Goal: Transaction & Acquisition: Purchase product/service

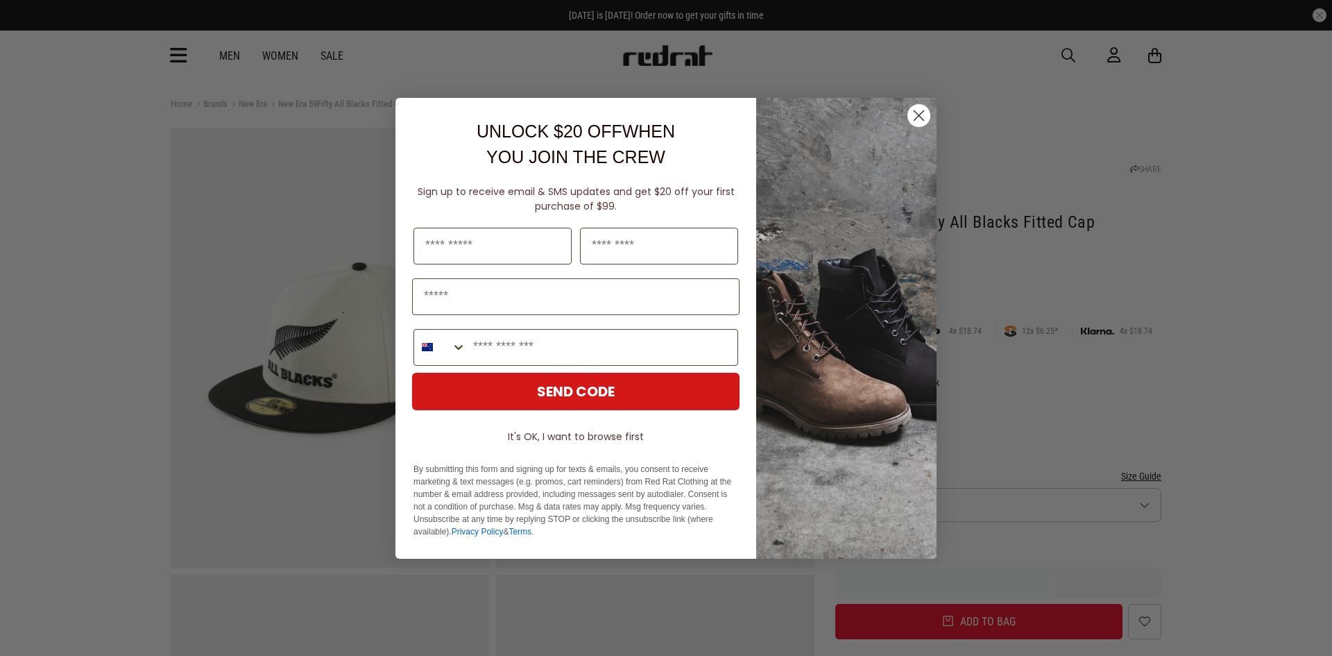
click at [916, 117] on icon "Close dialog" at bounding box center [919, 115] width 10 height 10
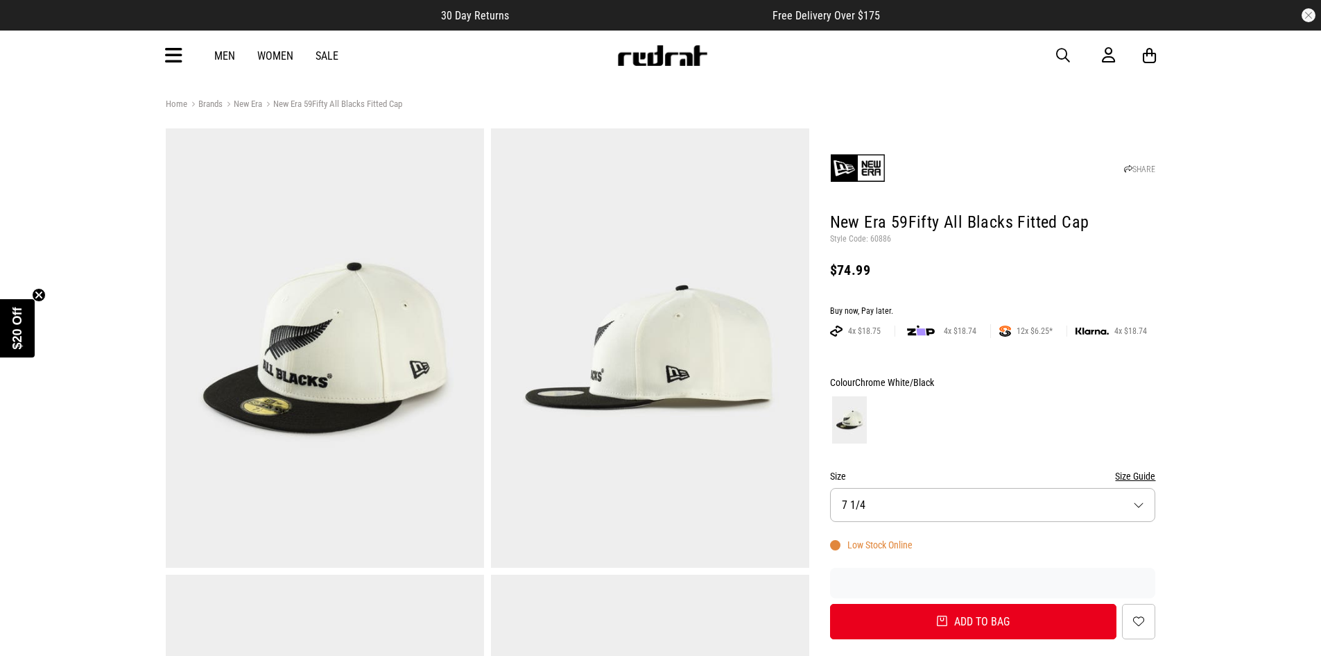
click at [170, 55] on icon at bounding box center [173, 55] width 17 height 23
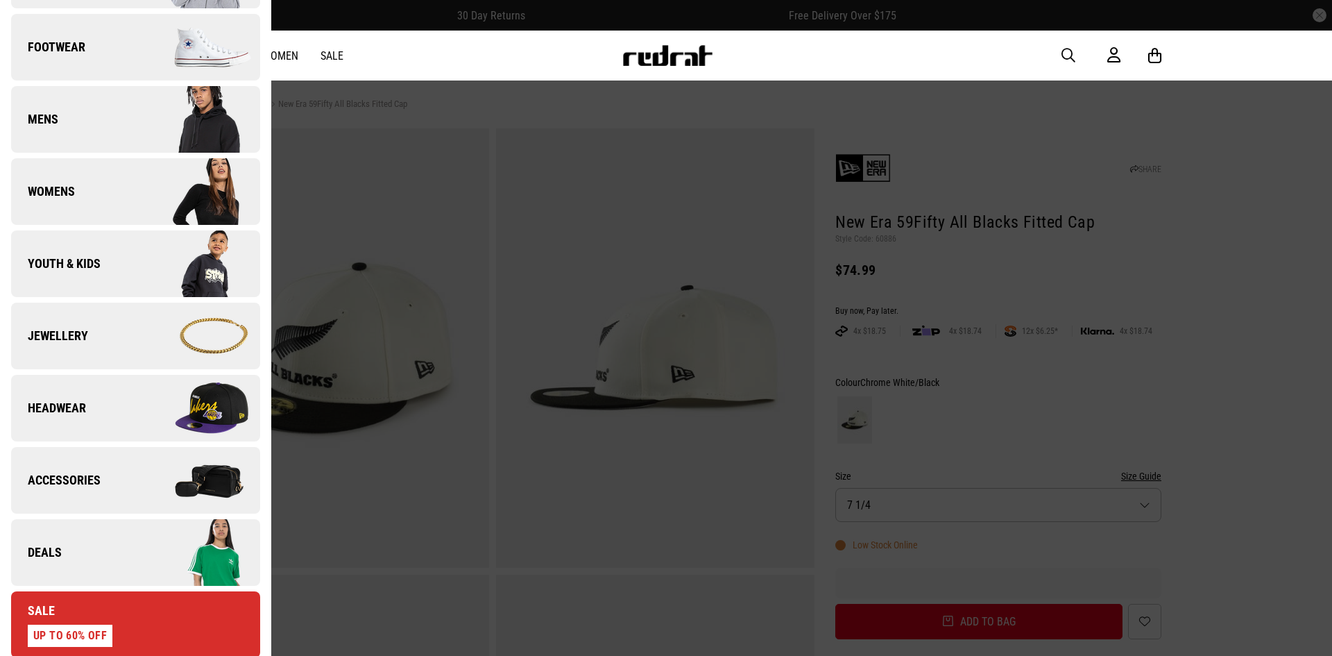
scroll to position [139, 0]
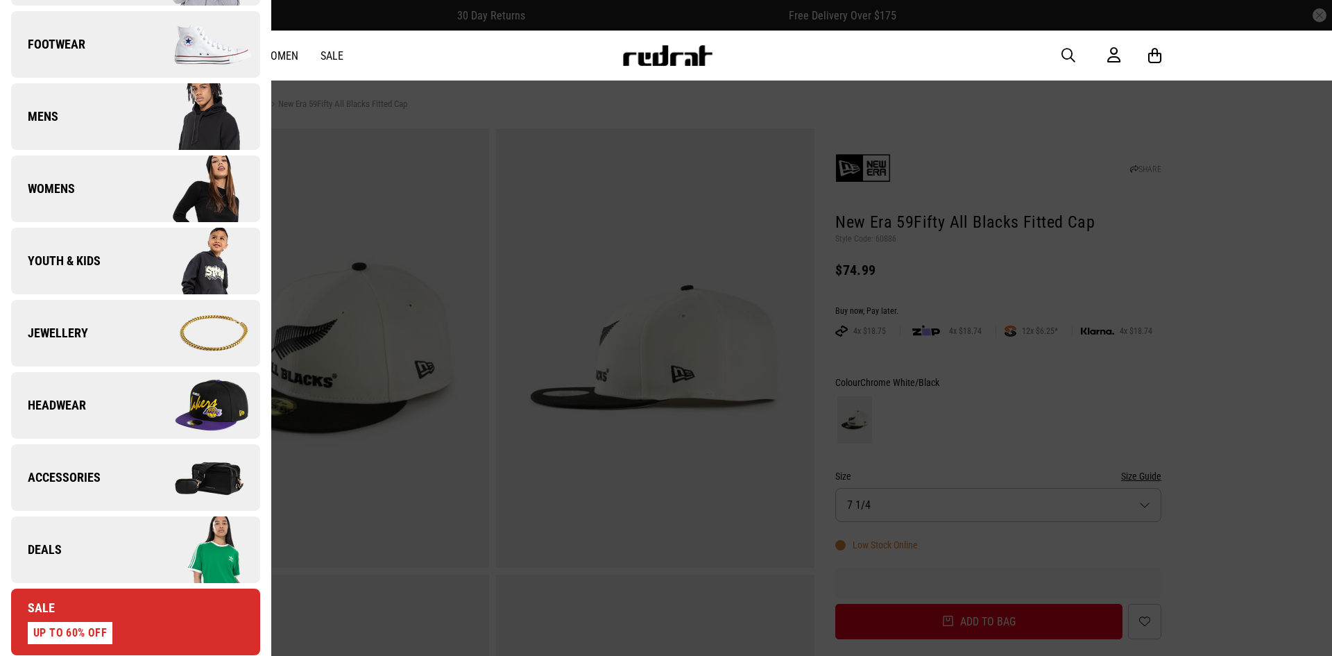
click at [166, 413] on img at bounding box center [197, 404] width 124 height 69
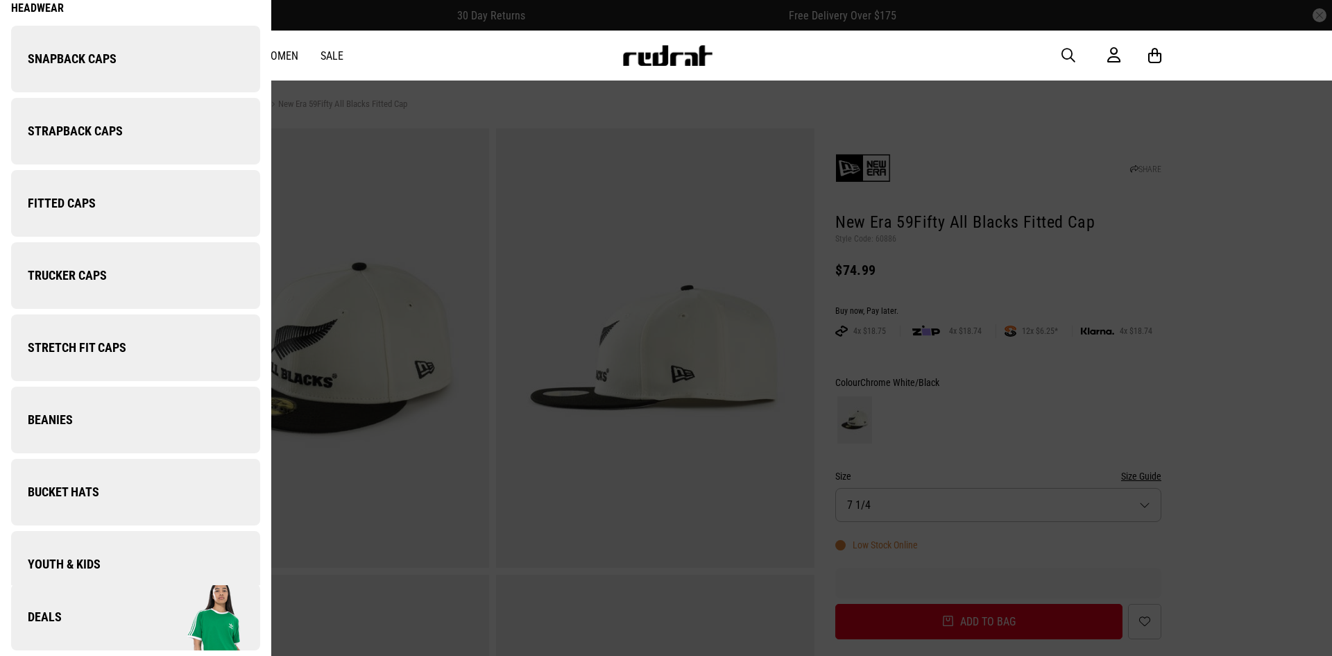
scroll to position [0, 0]
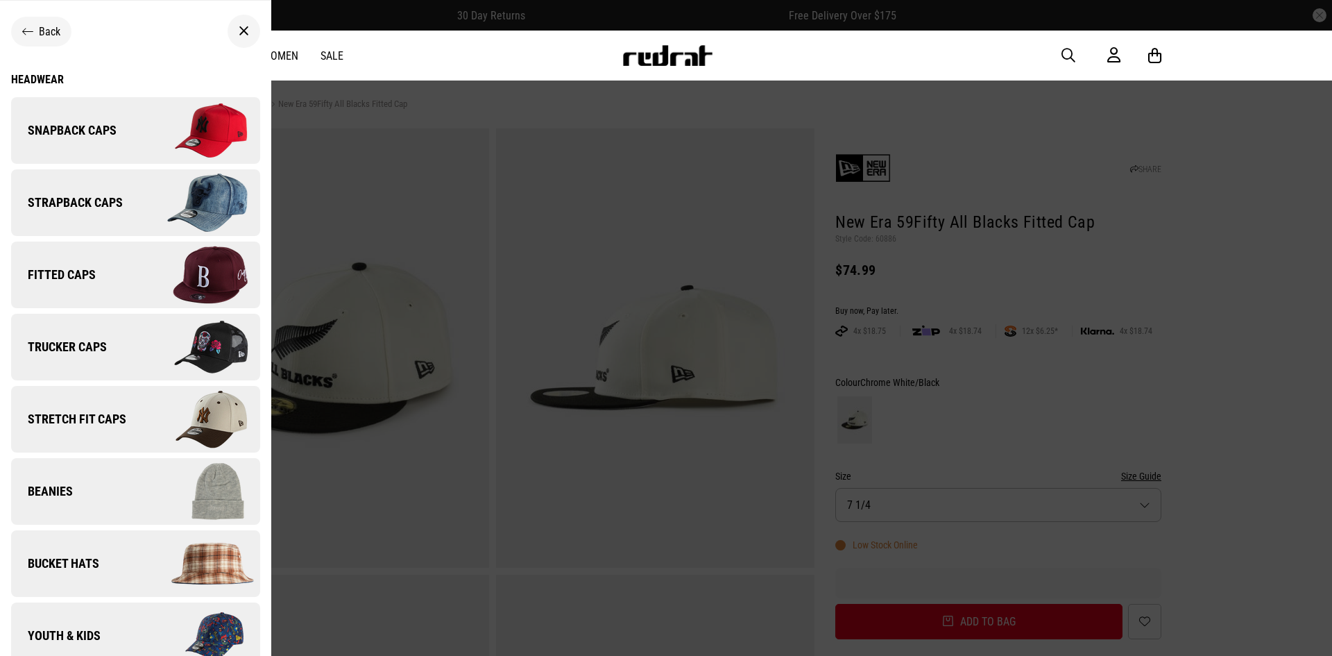
click at [135, 270] on img at bounding box center [197, 274] width 124 height 69
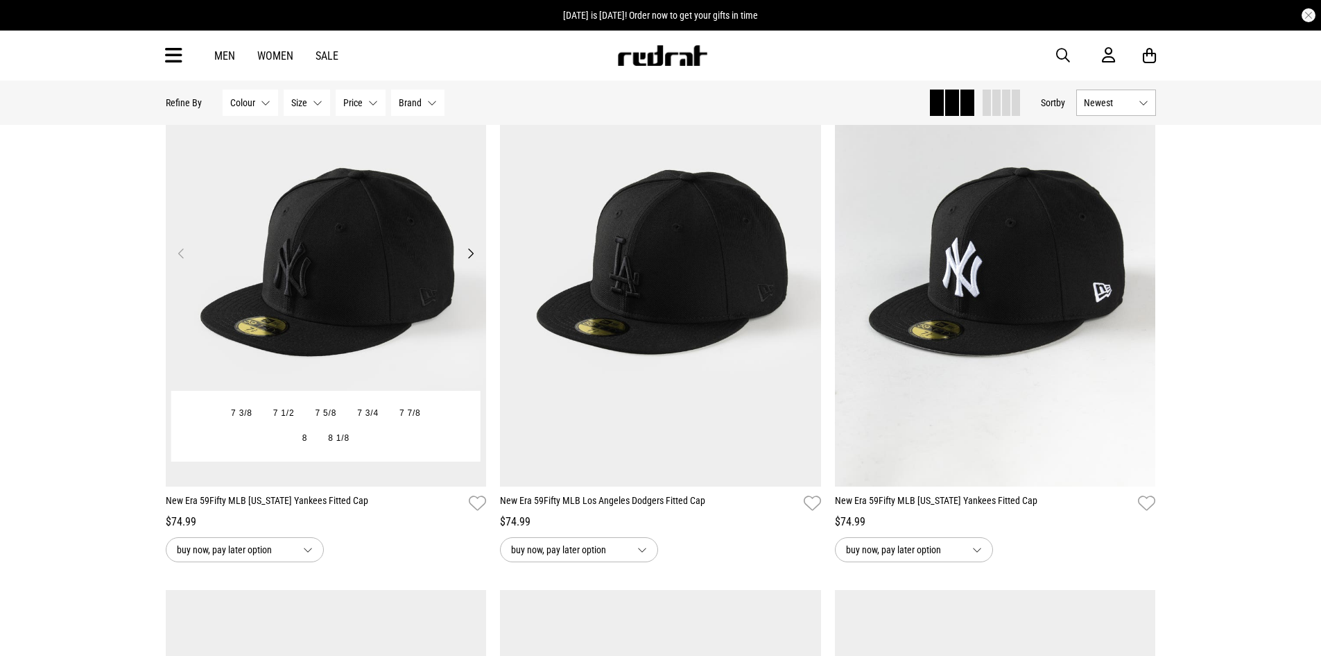
click at [471, 254] on button "Next" at bounding box center [470, 253] width 17 height 17
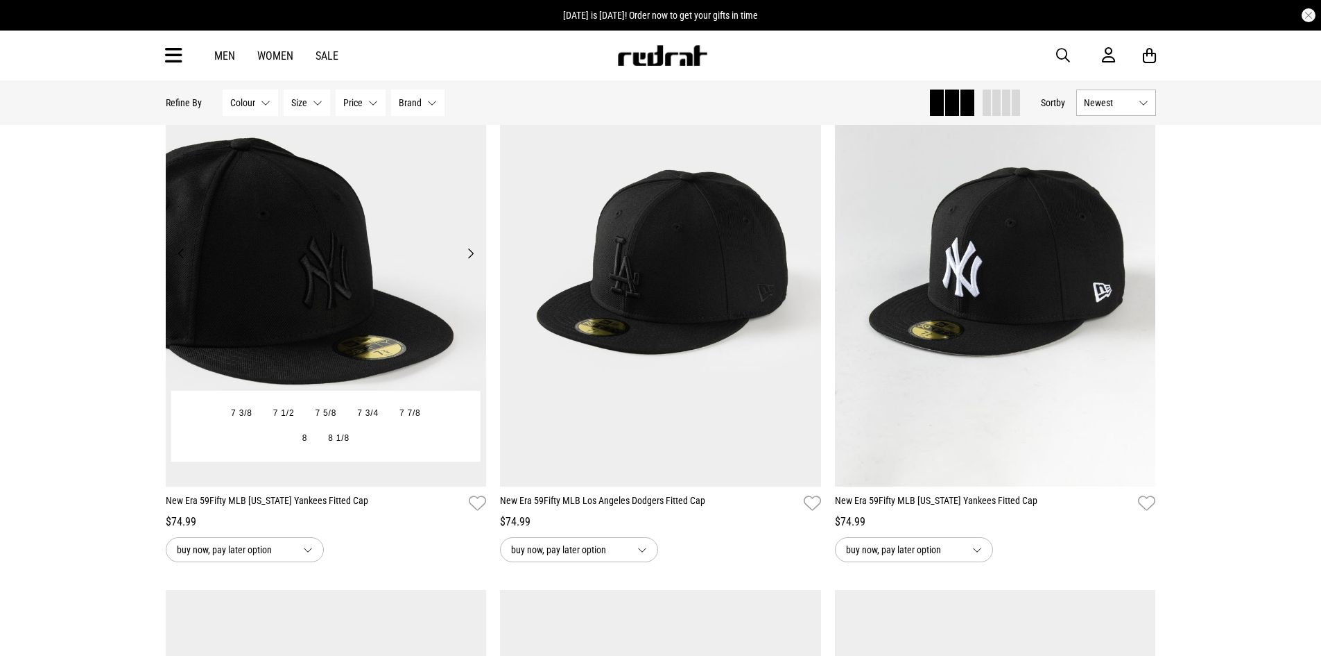
click at [471, 254] on button "Next" at bounding box center [470, 253] width 17 height 17
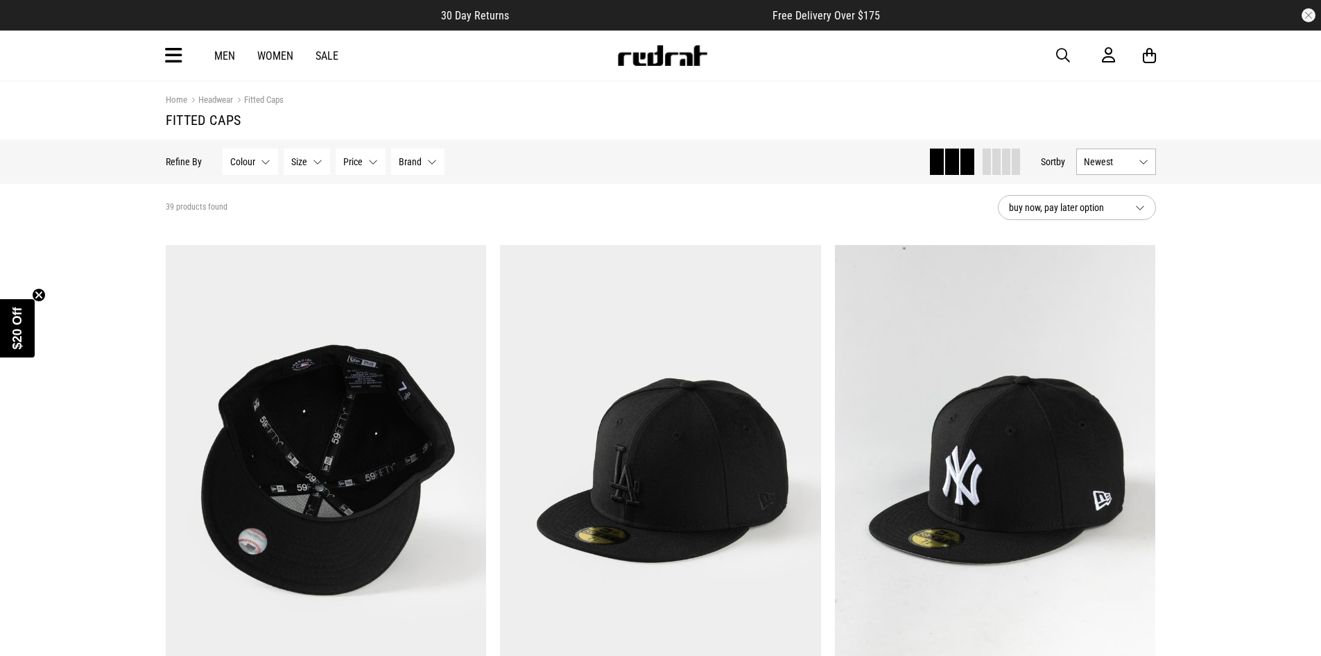
click at [1109, 202] on span "buy now, pay later option" at bounding box center [1066, 207] width 115 height 17
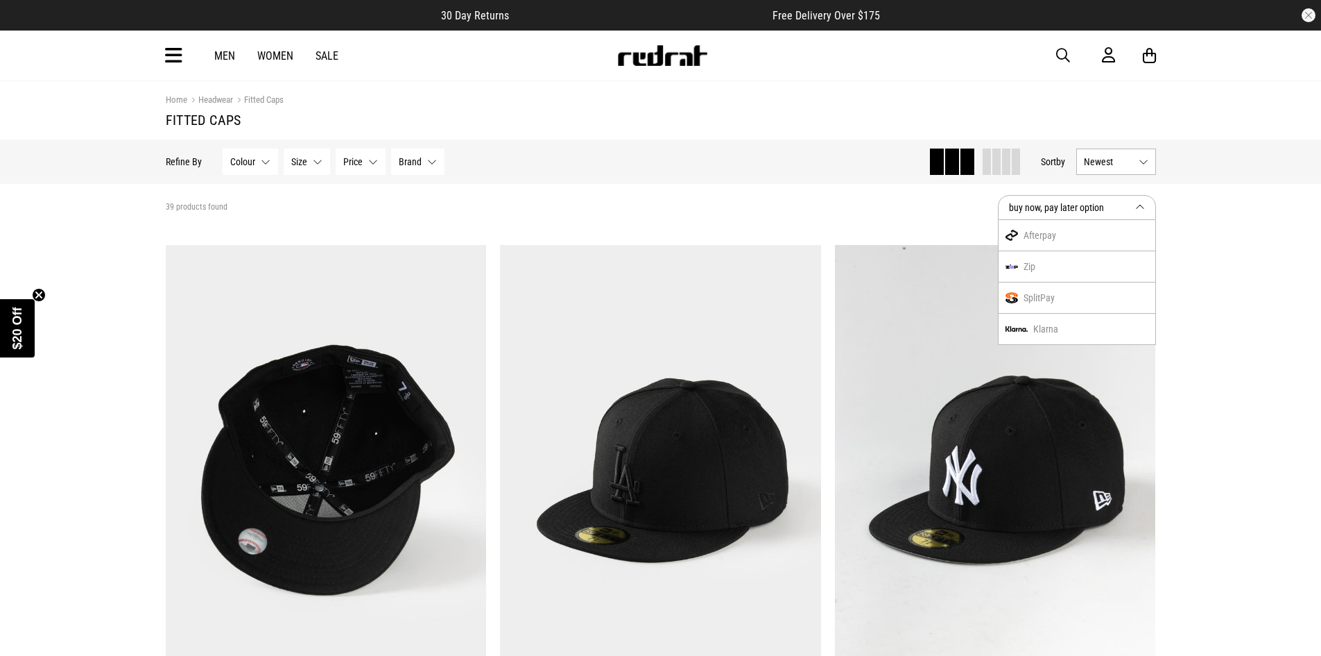
click at [1141, 169] on button "Newest" at bounding box center [1117, 161] width 80 height 26
click at [1130, 228] on li "Price (Lowest)" at bounding box center [1116, 238] width 78 height 26
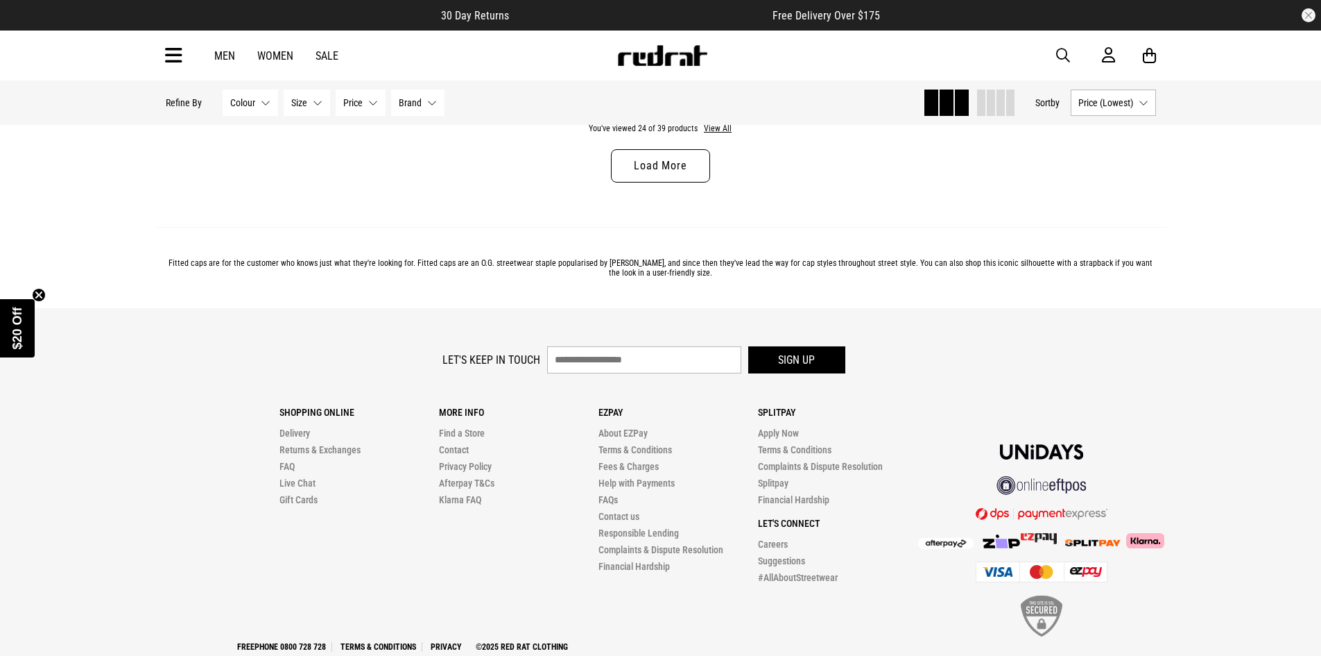
scroll to position [4346, 0]
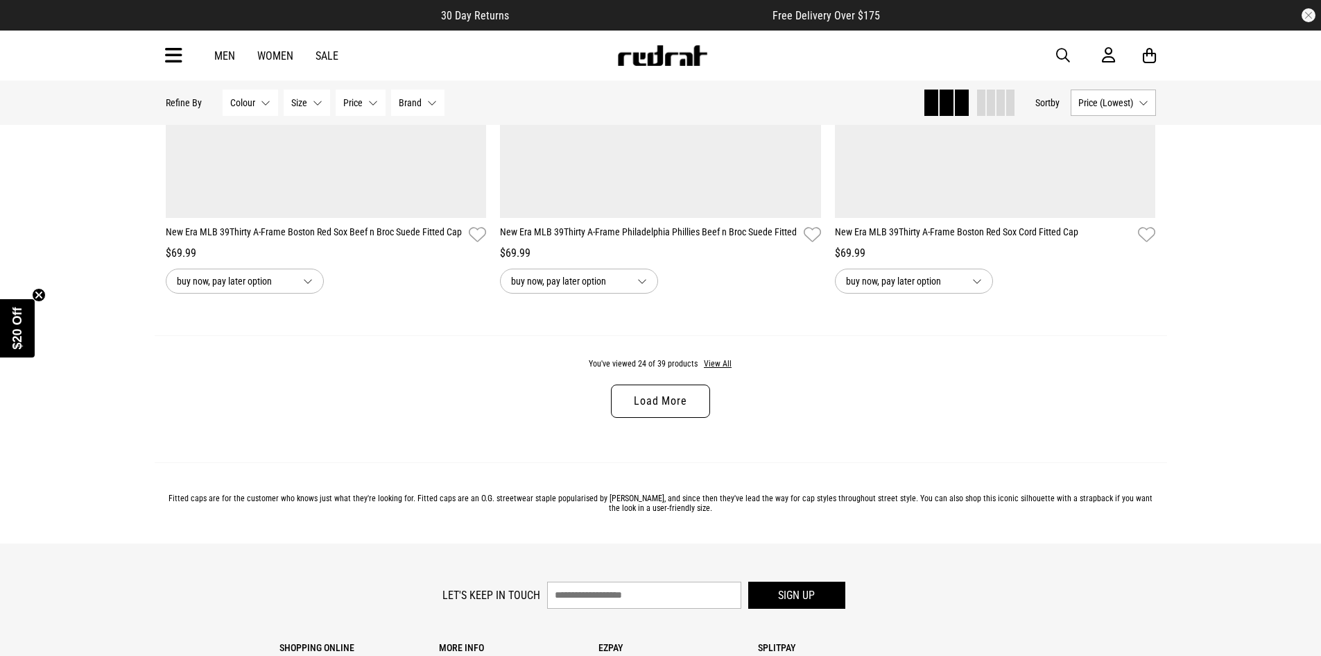
click at [696, 418] on link "Load More" at bounding box center [660, 400] width 99 height 33
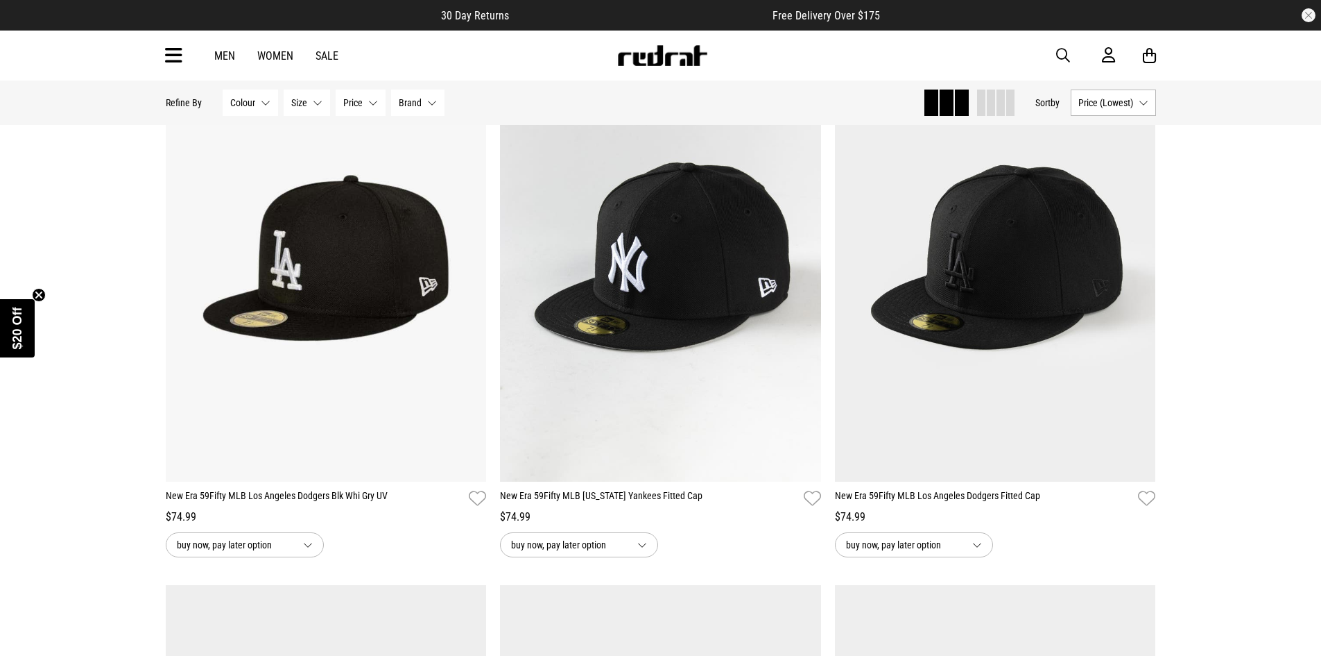
scroll to position [5109, 0]
